Goal: Task Accomplishment & Management: Use online tool/utility

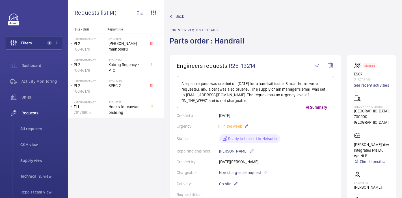
click at [183, 17] on span "Back" at bounding box center [180, 17] width 8 height 6
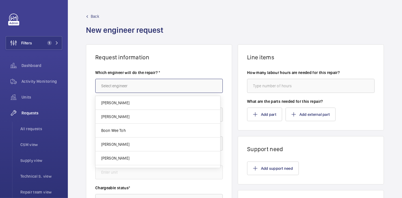
click at [113, 89] on input "text" at bounding box center [159, 86] width 128 height 14
click at [42, 78] on div "Activity Monitoring" at bounding box center [34, 82] width 57 height 14
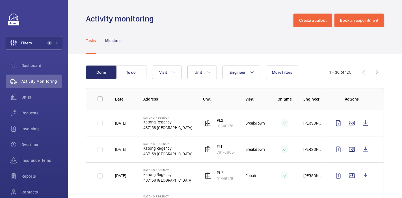
scroll to position [59, 0]
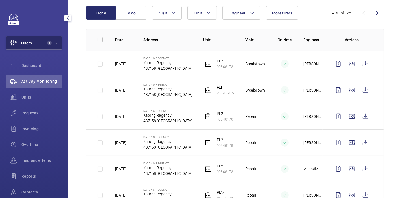
click at [46, 46] on button "Filters 1" at bounding box center [34, 43] width 57 height 14
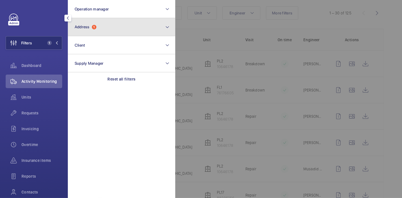
click at [85, 30] on button "Address 1" at bounding box center [122, 27] width 108 height 18
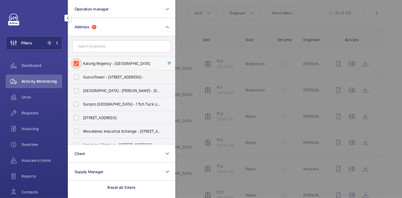
click at [77, 63] on input "Katong Regency - [GEOGRAPHIC_DATA]" at bounding box center [76, 63] width 11 height 11
checkbox input "false"
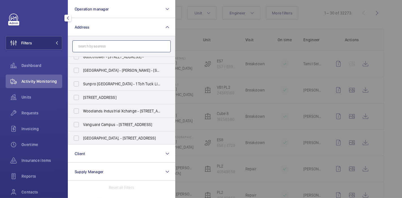
click at [112, 44] on input "text" at bounding box center [121, 46] width 98 height 12
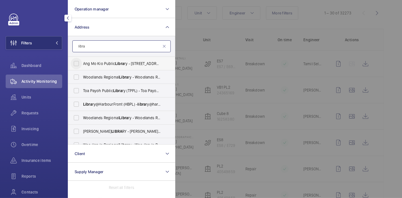
type input "libra"
click at [76, 65] on input "Ang Mo Kio Public Libra ry - [STREET_ADDRESS]" at bounding box center [76, 63] width 11 height 11
checkbox input "true"
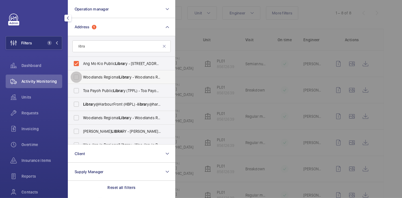
click at [76, 74] on input "Woodlands Regional Libra ry - Woodlands Regional Libra ry, [GEOGRAPHIC_DATA] 73…" at bounding box center [76, 77] width 11 height 11
checkbox input "true"
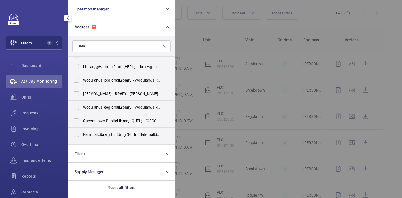
scroll to position [52, 0]
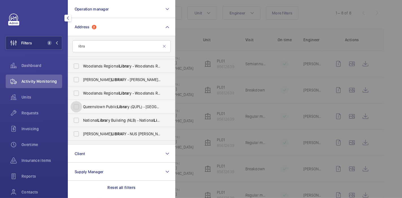
click at [81, 108] on input "Queenstown Public Libra ry ([GEOGRAPHIC_DATA]) - Queenstown Public Libra [GEOGR…" at bounding box center [76, 106] width 11 height 11
checkbox input "true"
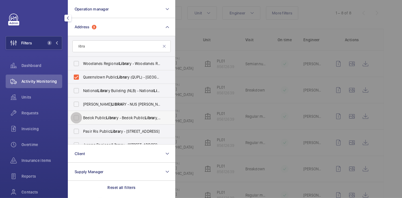
click at [81, 121] on input "Bedok Public Libra ry - Bedok Public [GEOGRAPHIC_DATA]" at bounding box center [76, 117] width 11 height 11
checkbox input "true"
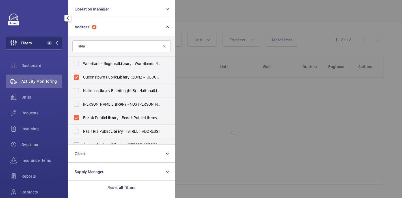
click at [84, 127] on label "Pasir Ris Public Libra ry - [STREET_ADDRESS]" at bounding box center [117, 132] width 98 height 14
click at [82, 127] on input "Pasir Ris Public Libra ry - [STREET_ADDRESS]" at bounding box center [76, 131] width 11 height 11
checkbox input "true"
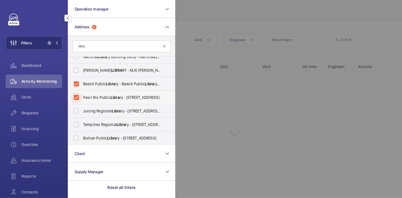
scroll to position [116, 0]
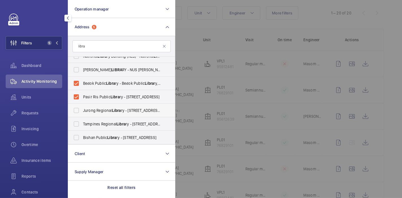
click at [85, 109] on span "Jurong Regional Libra ry - [STREET_ADDRESS]" at bounding box center [122, 111] width 78 height 6
click at [82, 109] on input "Jurong Regional Libra ry - [STREET_ADDRESS]" at bounding box center [76, 110] width 11 height 11
checkbox input "true"
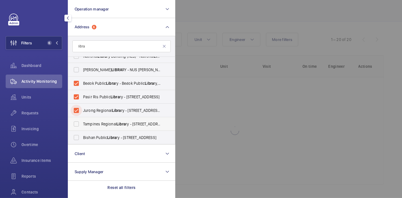
scroll to position [33, 0]
click at [86, 123] on span "Tampines Regional Libra [STREET_ADDRESS]" at bounding box center [122, 124] width 78 height 6
click at [82, 123] on input "Tampines Regional Libra [STREET_ADDRESS]" at bounding box center [76, 124] width 11 height 11
checkbox input "true"
click at [88, 135] on span "Bishan Public Libra ry - [STREET_ADDRESS]" at bounding box center [122, 138] width 78 height 6
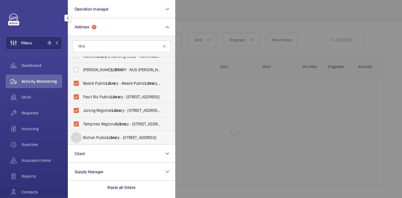
click at [82, 135] on input "Bishan Public Libra ry - [STREET_ADDRESS]" at bounding box center [76, 137] width 11 height 11
checkbox input "true"
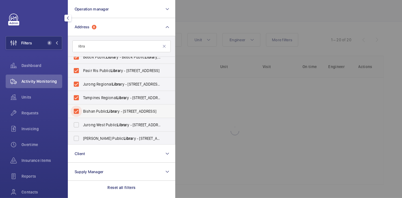
scroll to position [151, 0]
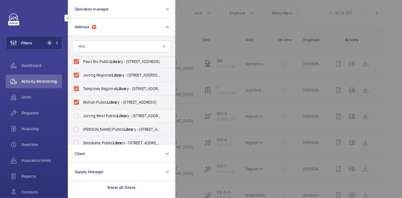
click at [92, 114] on span "Jurong West Public Libra ry - [STREET_ADDRESS]" at bounding box center [122, 116] width 78 height 6
click at [82, 114] on input "Jurong West Public Libra ry - [STREET_ADDRESS]" at bounding box center [76, 115] width 11 height 11
checkbox input "true"
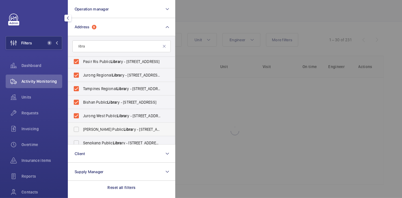
click at [90, 127] on span "[PERSON_NAME] Public Libra ry - [STREET_ADDRESS][PERSON_NAME]" at bounding box center [122, 130] width 78 height 6
click at [82, 127] on input "[PERSON_NAME] Public Libra ry - [STREET_ADDRESS][PERSON_NAME]" at bounding box center [76, 129] width 11 height 11
checkbox input "true"
click at [91, 141] on span "Sengkang Public Libra ry - [STREET_ADDRESS]" at bounding box center [122, 143] width 78 height 6
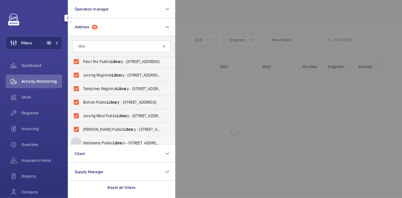
click at [82, 141] on input "Sengkang Public Libra ry - [STREET_ADDRESS]" at bounding box center [76, 143] width 11 height 11
checkbox input "true"
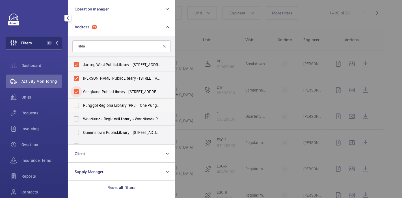
scroll to position [211, 0]
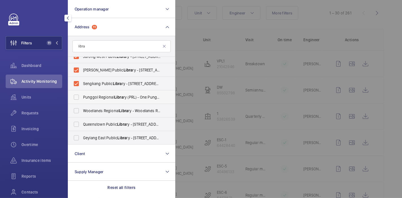
click at [99, 96] on span "Punggol Regional Libra ry (PRL) - [GEOGRAPHIC_DATA]" at bounding box center [122, 98] width 78 height 6
click at [82, 96] on input "Punggol Regional Libra ry (PRL) - [GEOGRAPHIC_DATA]" at bounding box center [76, 97] width 11 height 11
checkbox input "true"
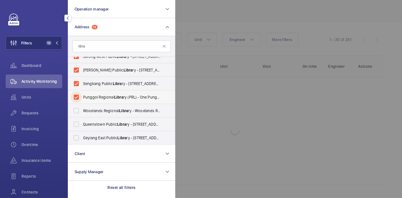
scroll to position [33, 0]
click at [93, 127] on label "Queenstown Public Libra ry - [STREET_ADDRESS][PERSON_NAME]" at bounding box center [117, 125] width 98 height 14
click at [82, 127] on input "Queenstown Public Libra ry - [STREET_ADDRESS][PERSON_NAME]" at bounding box center [76, 124] width 11 height 11
checkbox input "true"
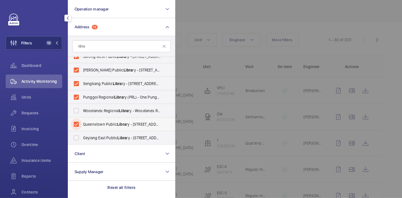
scroll to position [33, 0]
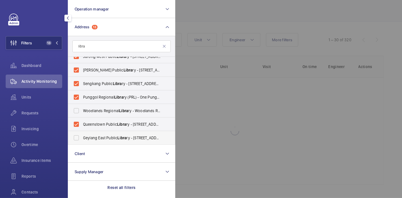
click at [95, 137] on span "Geylang East Public Libra ry - [STREET_ADDRESS]" at bounding box center [122, 138] width 78 height 6
click at [82, 137] on input "Geylang East Public Libra ry - [STREET_ADDRESS]" at bounding box center [76, 137] width 11 height 11
checkbox input "true"
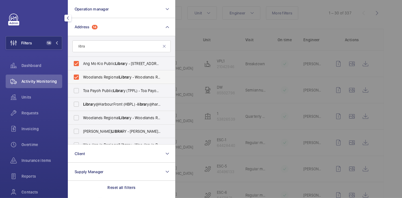
click at [108, 76] on span "Woodlands Regional Libra ry - Woodlands Regional Libra ry, [GEOGRAPHIC_DATA] 73…" at bounding box center [122, 77] width 78 height 6
click at [82, 76] on input "Woodlands Regional Libra ry - Woodlands Regional Libra ry, [GEOGRAPHIC_DATA] 73…" at bounding box center [76, 77] width 11 height 11
click at [108, 76] on span "Woodlands Regional Libra ry - Woodlands Regional Libra ry, [GEOGRAPHIC_DATA] 73…" at bounding box center [122, 77] width 78 height 6
click at [82, 76] on input "Woodlands Regional Libra ry - Woodlands Regional Libra ry, [GEOGRAPHIC_DATA] 73…" at bounding box center [76, 77] width 11 height 11
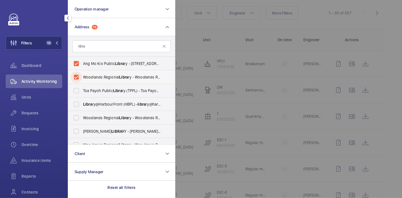
checkbox input "true"
click at [180, 41] on div at bounding box center [376, 99] width 402 height 198
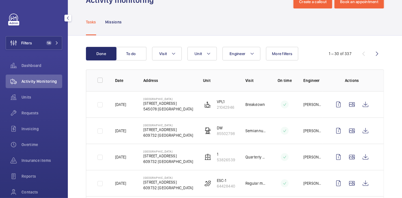
scroll to position [0, 0]
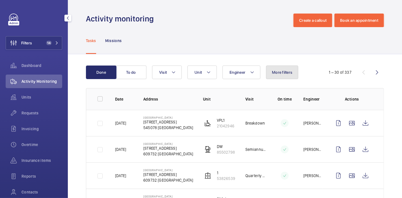
click at [284, 69] on button "More filters" at bounding box center [282, 73] width 32 height 14
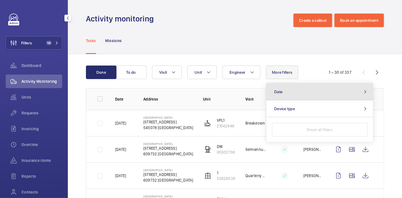
click at [297, 90] on button "Date" at bounding box center [320, 91] width 107 height 17
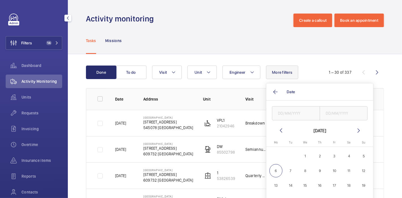
click at [280, 129] on mat-icon at bounding box center [281, 130] width 7 height 7
click at [274, 160] on span "1" at bounding box center [276, 156] width 13 height 13
type input "[DATE]"
click at [226, 5] on wm-front-admin-header "Activity monitoring Create a callout Book an appointment" at bounding box center [235, 13] width 335 height 27
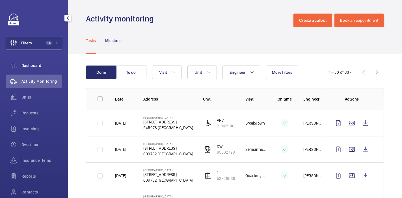
click at [39, 70] on div "Dashboard" at bounding box center [34, 66] width 57 height 14
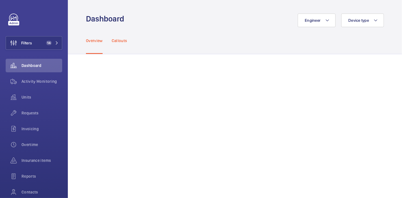
click at [127, 41] on p "Callouts" at bounding box center [120, 41] width 16 height 6
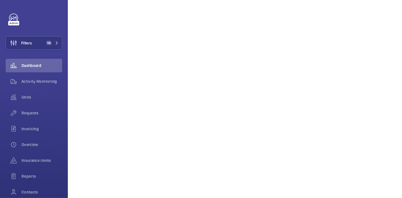
scroll to position [297, 0]
click at [48, 42] on span "14" at bounding box center [49, 43] width 6 height 5
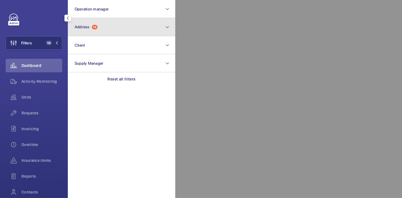
click at [89, 29] on span "Address" at bounding box center [82, 27] width 15 height 5
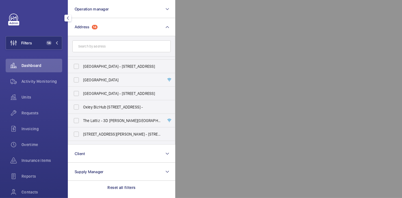
scroll to position [936, 0]
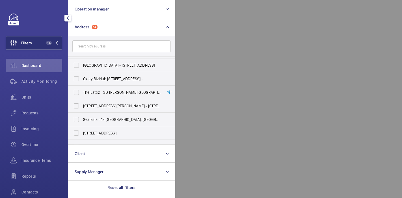
click at [95, 47] on input "text" at bounding box center [121, 46] width 98 height 12
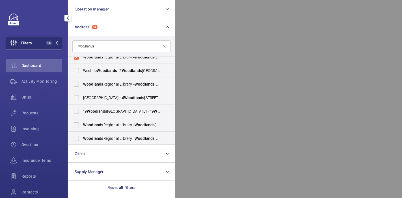
scroll to position [0, 0]
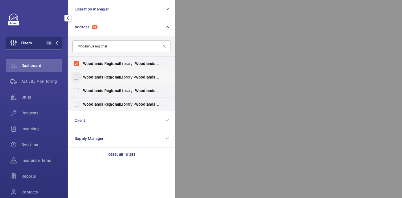
type input "woodlands regional"
click at [78, 78] on input "[GEOGRAPHIC_DATA] - [GEOGRAPHIC_DATA], [GEOGRAPHIC_DATA] 730900" at bounding box center [76, 77] width 11 height 11
click at [108, 78] on span "Regional" at bounding box center [112, 77] width 16 height 5
click at [82, 78] on input "[GEOGRAPHIC_DATA] - [GEOGRAPHIC_DATA], [GEOGRAPHIC_DATA] 730900" at bounding box center [76, 77] width 11 height 11
checkbox input "false"
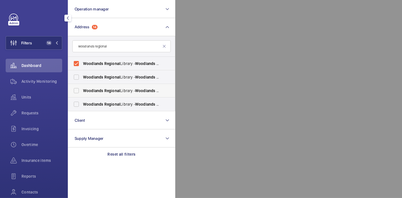
click at [111, 89] on span "Regional" at bounding box center [112, 91] width 16 height 5
click at [82, 88] on input "[GEOGRAPHIC_DATA] - [GEOGRAPHIC_DATA], [GEOGRAPHIC_DATA] 730900" at bounding box center [76, 90] width 11 height 11
click at [111, 89] on span "Regional" at bounding box center [112, 91] width 16 height 5
click at [82, 88] on input "[GEOGRAPHIC_DATA] - [GEOGRAPHIC_DATA], [GEOGRAPHIC_DATA] 730900" at bounding box center [76, 90] width 11 height 11
checkbox input "false"
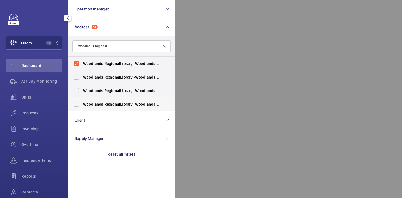
click at [112, 105] on span "Regional" at bounding box center [112, 104] width 16 height 5
click at [82, 105] on input "[GEOGRAPHIC_DATA] - [GEOGRAPHIC_DATA], [GEOGRAPHIC_DATA] 730900" at bounding box center [76, 104] width 11 height 11
checkbox input "true"
click at [187, 113] on div at bounding box center [376, 99] width 402 height 198
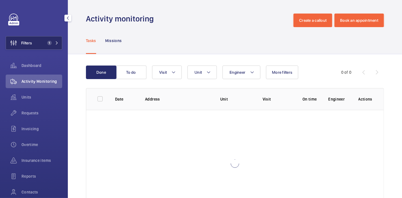
click at [45, 43] on span "1" at bounding box center [48, 43] width 7 height 5
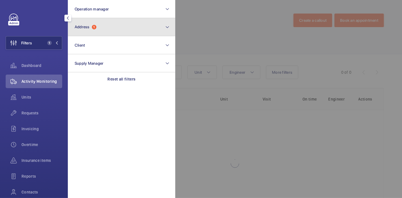
click at [73, 33] on button "Address 1" at bounding box center [122, 27] width 108 height 18
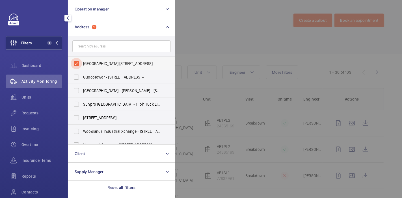
click at [77, 61] on input "Ventilation Building 1 - 210 Marina East Drive, SINGAPORE 029997" at bounding box center [76, 63] width 11 height 11
checkbox input "false"
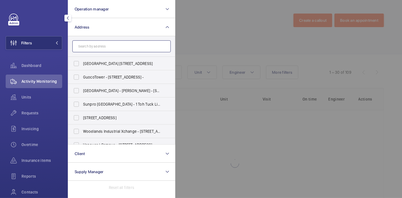
click at [89, 47] on input "text" at bounding box center [121, 46] width 98 height 12
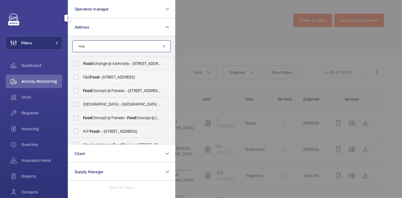
type input "food"
click at [83, 72] on label "F&G Food - 52 Woodlands Ter, SINGAPORE 738462" at bounding box center [117, 77] width 98 height 14
click at [82, 72] on input "F&G Food - 52 Woodlands Ter, SINGAPORE 738462" at bounding box center [76, 77] width 11 height 11
checkbox input "true"
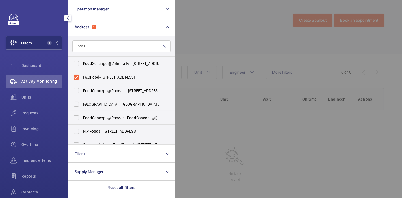
click at [224, 38] on div at bounding box center [376, 99] width 402 height 198
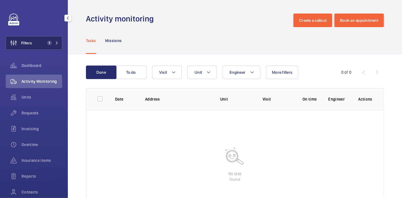
click at [42, 42] on button "Filters 1" at bounding box center [34, 43] width 57 height 14
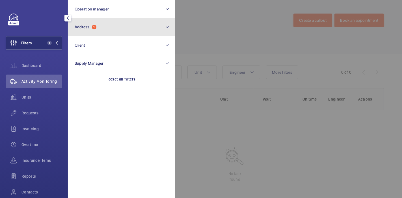
click at [74, 33] on button "Address 1" at bounding box center [122, 27] width 108 height 18
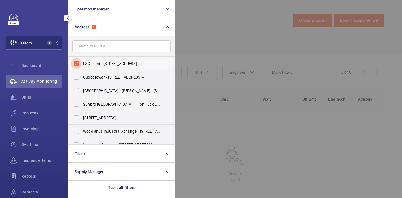
click at [78, 63] on input "F&G Food - [STREET_ADDRESS]" at bounding box center [76, 63] width 11 height 11
checkbox input "false"
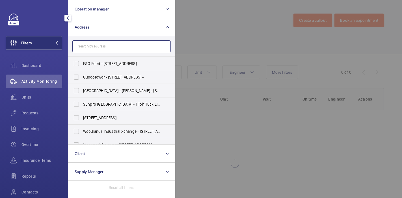
click at [90, 50] on input "text" at bounding box center [121, 46] width 98 height 12
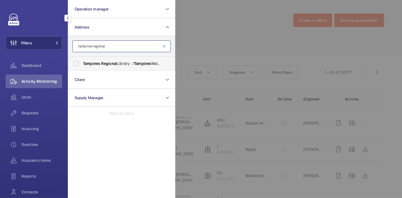
type input "tampines regional"
click at [96, 63] on span "Tampines" at bounding box center [91, 63] width 17 height 5
click at [82, 63] on input "Tampines Regional Library - 1 Tampines Walk, SINGAPORE 528523" at bounding box center [76, 63] width 11 height 11
checkbox input "true"
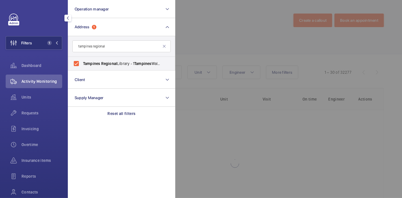
click at [199, 29] on div at bounding box center [376, 99] width 402 height 198
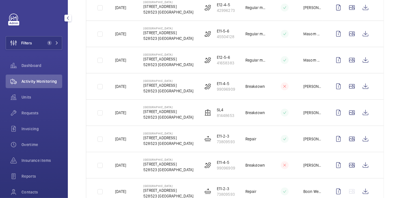
scroll to position [484, 0]
drag, startPoint x: 353, startPoint y: 112, endPoint x: 358, endPoint y: 112, distance: 4.5
click at [358, 112] on div at bounding box center [352, 113] width 41 height 14
click at [359, 112] on wm-front-icon-button at bounding box center [366, 113] width 14 height 14
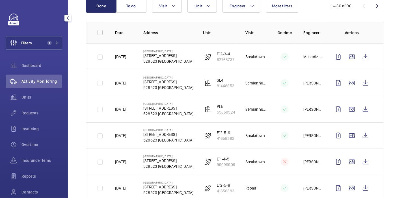
scroll to position [0, 0]
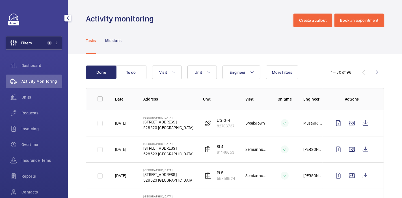
click at [40, 42] on button "Filters 1" at bounding box center [34, 43] width 57 height 14
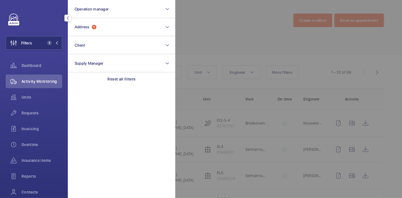
click at [187, 24] on div at bounding box center [376, 99] width 402 height 198
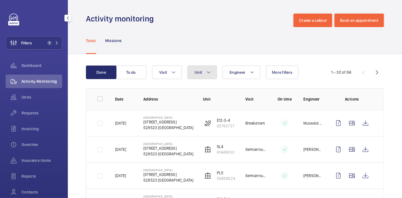
click at [204, 68] on button "Unit" at bounding box center [202, 73] width 29 height 14
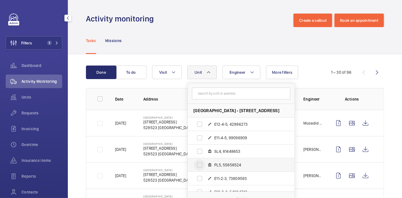
scroll to position [27, 0]
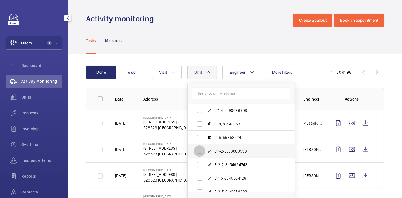
click at [199, 152] on input "E11-2-3, 73809593" at bounding box center [199, 151] width 11 height 11
checkbox input "true"
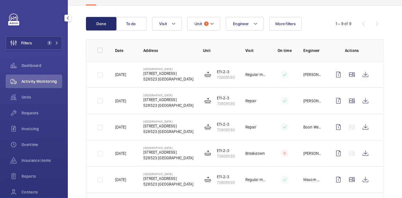
scroll to position [49, 0]
click at [365, 100] on wm-front-icon-button at bounding box center [366, 101] width 14 height 14
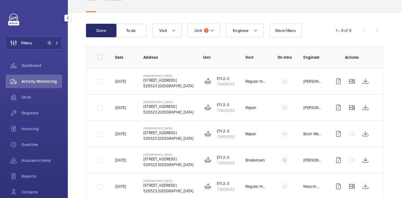
scroll to position [40, 0]
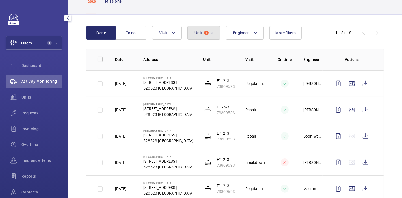
click at [198, 31] on span "Unit" at bounding box center [198, 33] width 7 height 5
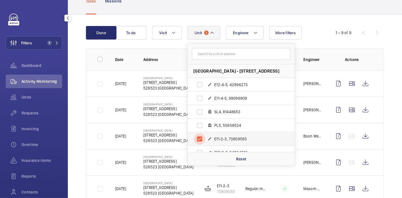
click at [200, 140] on input "E11-2-3, 73809593" at bounding box center [199, 139] width 11 height 11
checkbox input "false"
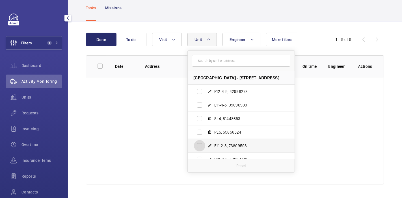
scroll to position [33, 0]
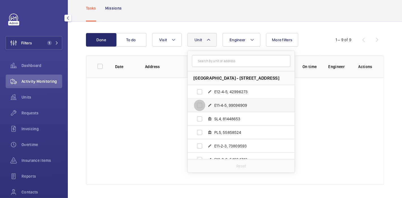
click at [200, 103] on input "E11-4-5, 99096909" at bounding box center [199, 105] width 11 height 11
checkbox input "true"
click at [75, 75] on div "Done To do Engineer Unit 1 Tampines Regional Library - 1 Tampines Walk, 528523 …" at bounding box center [235, 110] width 335 height 177
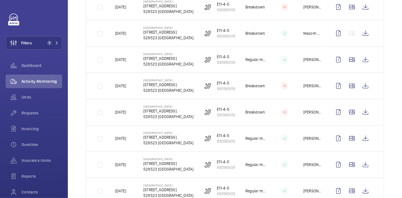
scroll to position [93, 0]
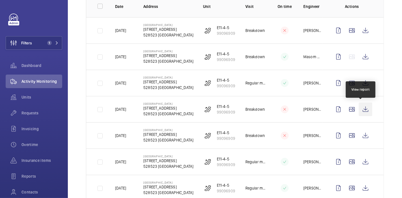
click at [359, 112] on wm-front-icon-button at bounding box center [366, 110] width 14 height 14
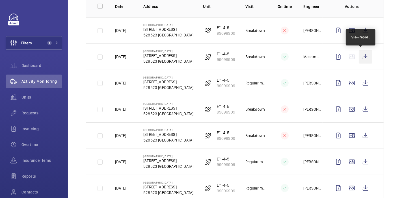
click at [360, 58] on wm-front-icon-button at bounding box center [366, 57] width 14 height 14
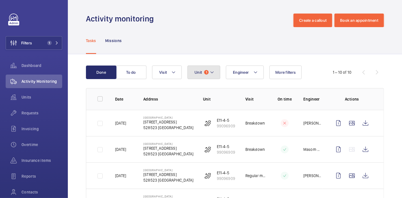
click at [210, 79] on button "Unit 1" at bounding box center [204, 73] width 33 height 14
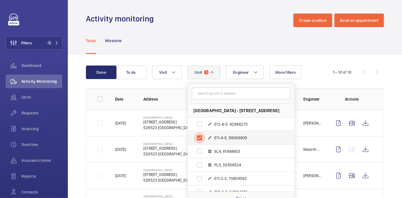
click at [199, 140] on input "E11-4-5, 99096909" at bounding box center [199, 137] width 11 height 11
checkbox input "false"
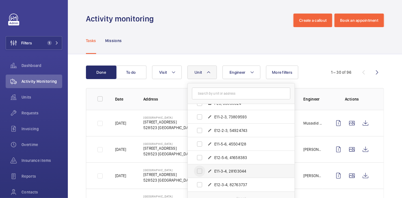
scroll to position [61, 0]
click at [200, 157] on input "E12-5-6, 41658383" at bounding box center [199, 158] width 11 height 11
checkbox input "true"
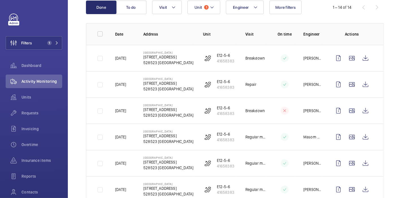
scroll to position [65, 0]
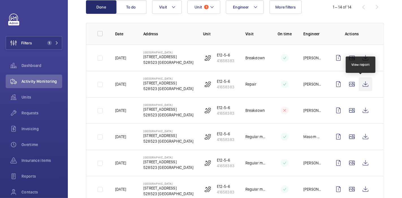
click at [361, 85] on wm-front-icon-button at bounding box center [366, 85] width 14 height 14
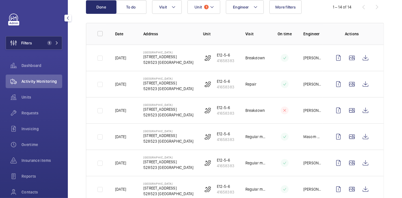
click at [48, 44] on span "1" at bounding box center [49, 43] width 5 height 5
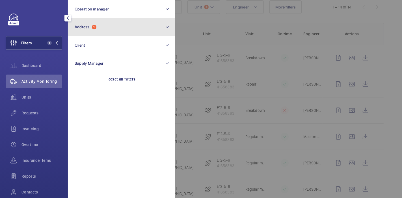
click at [98, 20] on button "Address 1" at bounding box center [122, 27] width 108 height 18
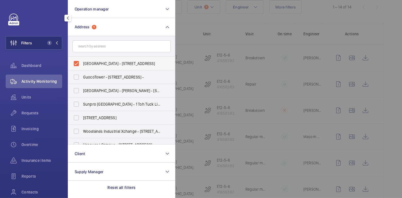
click at [84, 65] on span "[GEOGRAPHIC_DATA] - [STREET_ADDRESS]" at bounding box center [122, 64] width 78 height 6
click at [82, 65] on input "[GEOGRAPHIC_DATA] - [STREET_ADDRESS]" at bounding box center [76, 63] width 11 height 11
checkbox input "false"
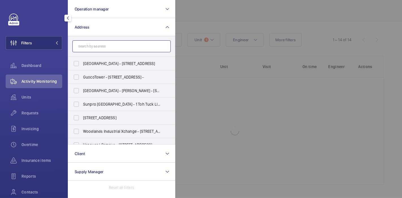
click at [95, 47] on input "text" at bounding box center [121, 46] width 98 height 12
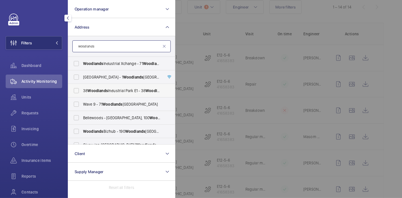
type input "woodlands"
click at [102, 87] on label "38 Woodlands Industrial Park E1 - 38 Woodlands Industrial Park E1, SINGAPORE 75…" at bounding box center [117, 91] width 98 height 14
click at [82, 87] on input "38 Woodlands Industrial Park E1 - 38 Woodlands Industrial Park E1, SINGAPORE 75…" at bounding box center [76, 90] width 11 height 11
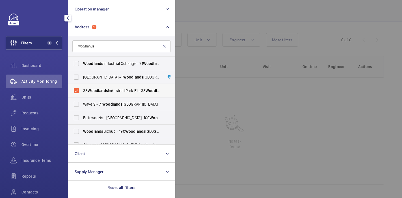
click at [102, 87] on label "38 Woodlands Industrial Park E1 - 38 Woodlands Industrial Park E1, SINGAPORE 75…" at bounding box center [117, 91] width 98 height 14
click at [82, 87] on input "38 Woodlands Industrial Park E1 - 38 Woodlands Industrial Park E1, SINGAPORE 75…" at bounding box center [76, 90] width 11 height 11
checkbox input "false"
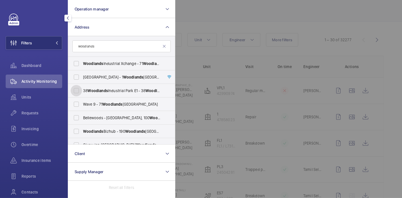
scroll to position [65, 0]
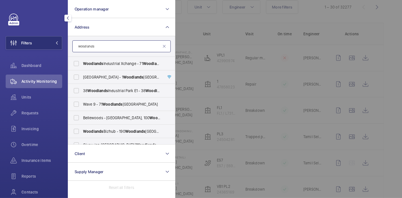
click at [114, 46] on input "woodlands" at bounding box center [121, 46] width 98 height 12
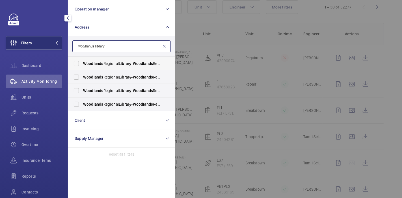
type input "woodlands library"
click at [118, 62] on span "Woodlands Regional Library - Woodlands Regional Library , SINGAPORE 730900" at bounding box center [122, 64] width 78 height 6
click at [82, 62] on input "Woodlands Regional Library - Woodlands Regional Library , SINGAPORE 730900" at bounding box center [76, 63] width 11 height 11
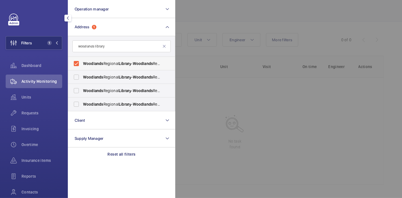
click at [118, 62] on span "Woodlands Regional Library - Woodlands Regional Library , SINGAPORE 730900" at bounding box center [122, 64] width 78 height 6
click at [82, 62] on input "Woodlands Regional Library - Woodlands Regional Library , SINGAPORE 730900" at bounding box center [76, 63] width 11 height 11
checkbox input "false"
click at [117, 106] on span "Woodlands Regional Library - Woodlands Regional Library , SINGAPORE 730900" at bounding box center [122, 105] width 78 height 6
click at [82, 106] on input "Woodlands Regional Library - Woodlands Regional Library , SINGAPORE 730900" at bounding box center [76, 104] width 11 height 11
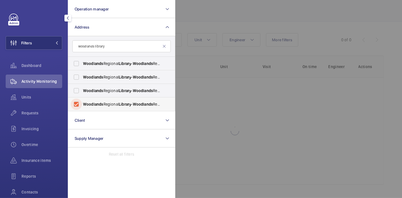
checkbox input "true"
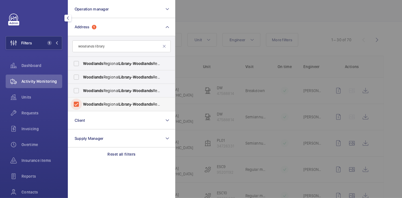
scroll to position [65, 0]
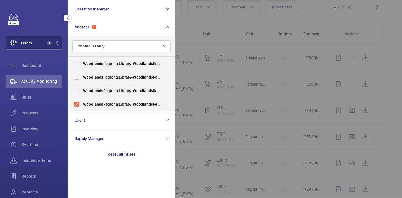
click at [218, 25] on div at bounding box center [376, 99] width 402 height 198
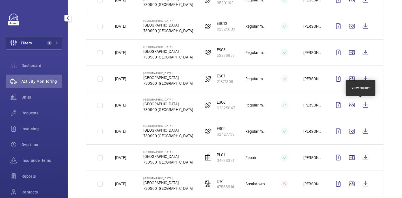
scroll to position [234, 0]
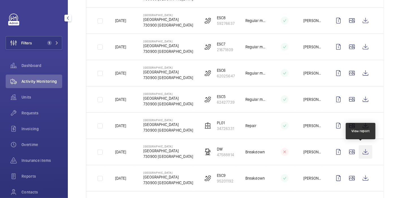
click at [361, 151] on wm-front-icon-button at bounding box center [366, 152] width 14 height 14
